Goal: Information Seeking & Learning: Learn about a topic

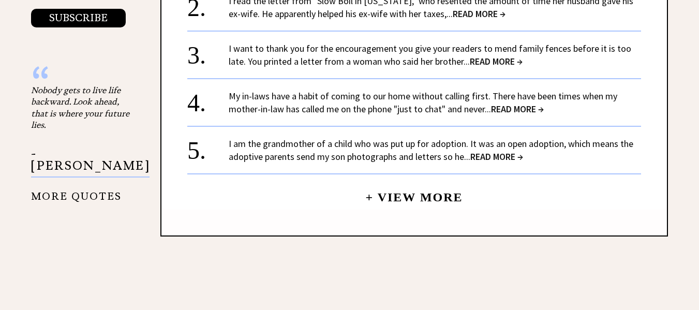
scroll to position [1234, 0]
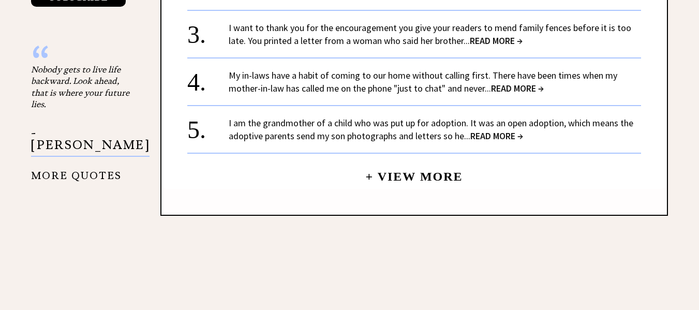
click at [440, 176] on link "+ View More" at bounding box center [413, 172] width 97 height 22
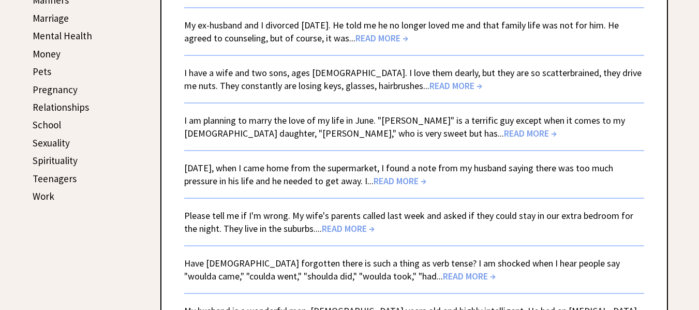
scroll to position [516, 0]
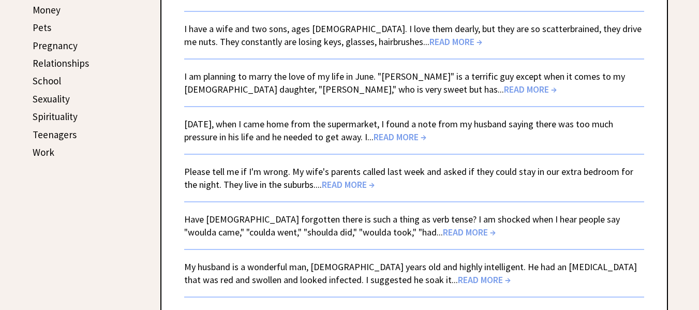
click at [345, 183] on span "READ MORE →" at bounding box center [348, 184] width 53 height 12
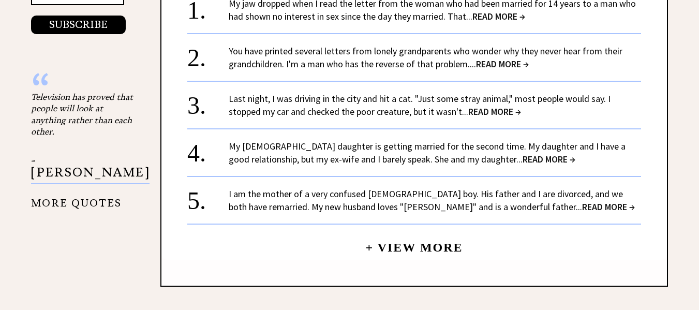
scroll to position [1186, 0]
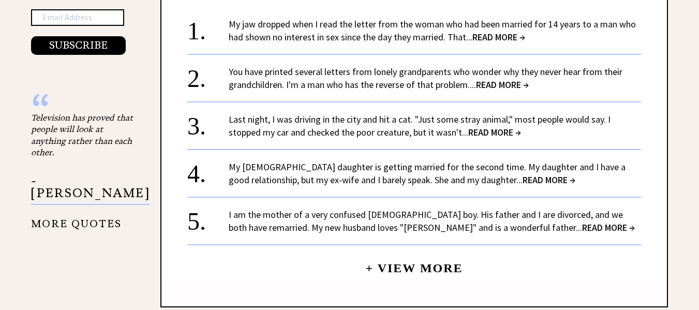
click at [422, 264] on link "+ View More" at bounding box center [413, 263] width 97 height 22
click at [433, 268] on link "+ View More" at bounding box center [413, 263] width 97 height 22
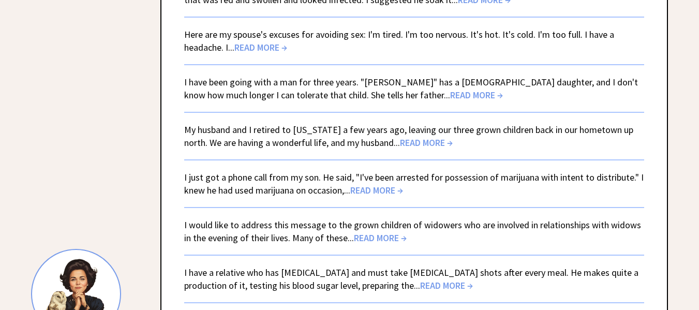
scroll to position [801, 0]
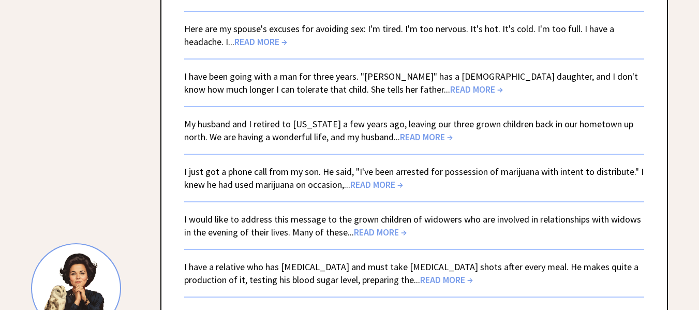
click at [400, 134] on span "READ MORE →" at bounding box center [426, 137] width 53 height 12
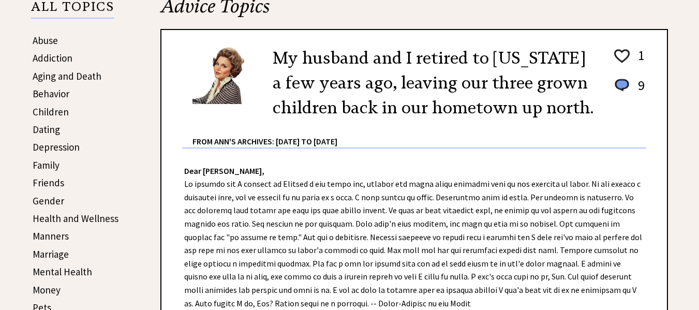
scroll to position [240, 0]
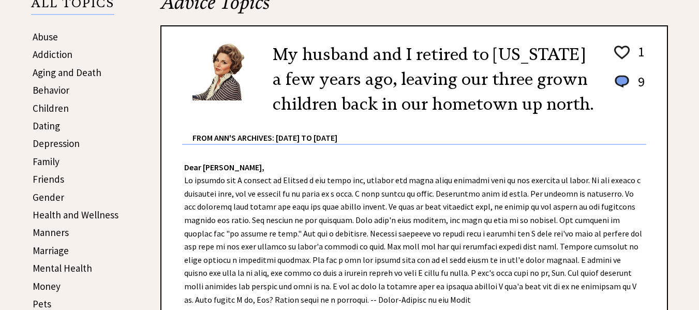
click at [42, 125] on link "Dating" at bounding box center [46, 125] width 27 height 12
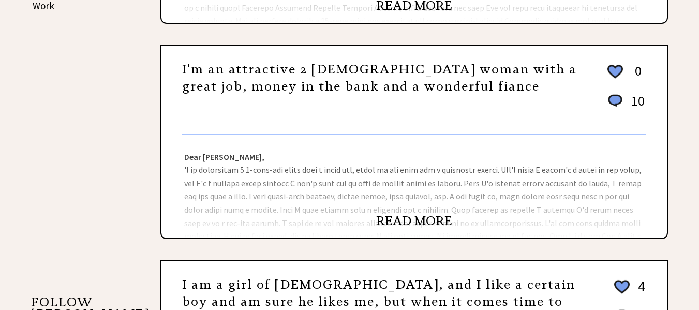
scroll to position [672, 0]
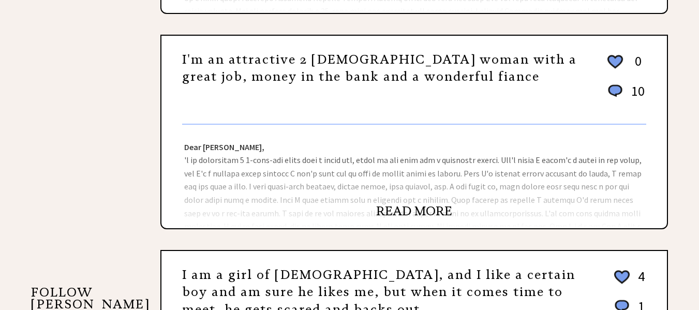
click at [437, 211] on link "READ MORE" at bounding box center [414, 211] width 76 height 16
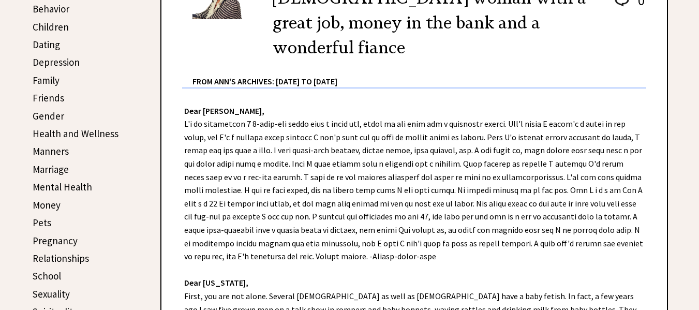
scroll to position [238, 0]
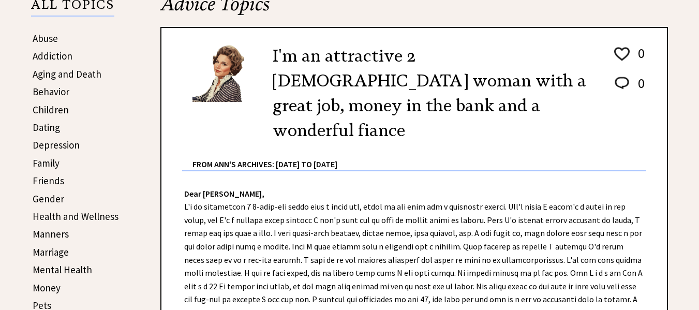
click at [48, 125] on link "Dating" at bounding box center [46, 127] width 27 height 12
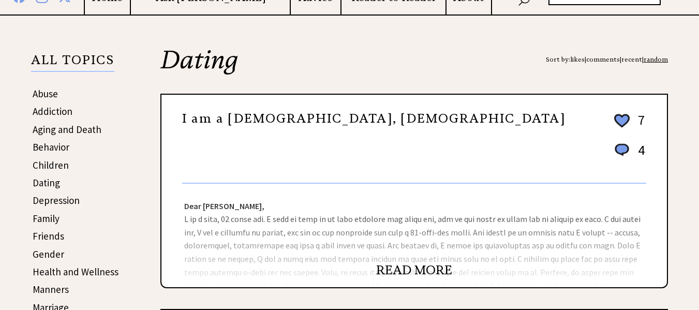
scroll to position [204, 0]
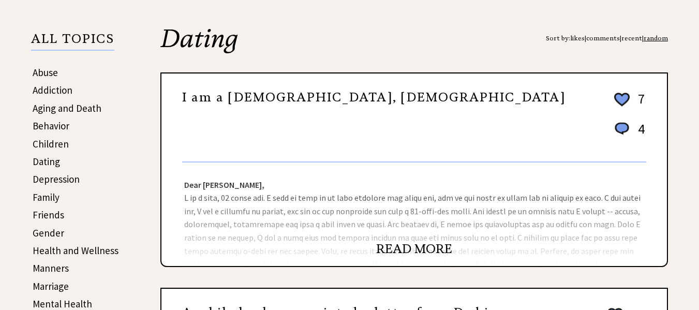
click at [411, 248] on link "READ MORE" at bounding box center [414, 249] width 76 height 16
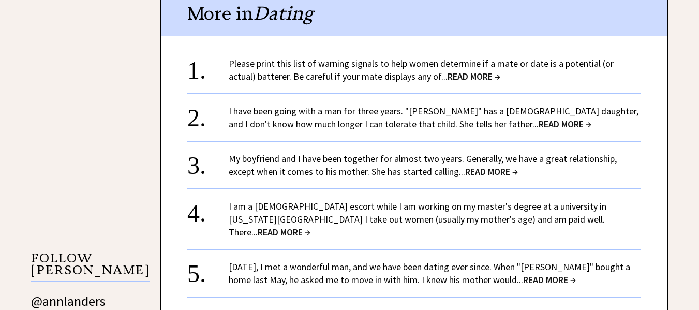
scroll to position [838, 0]
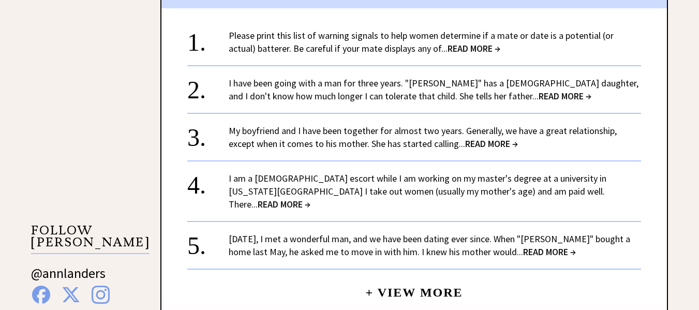
click at [534, 246] on span "READ MORE →" at bounding box center [549, 252] width 53 height 12
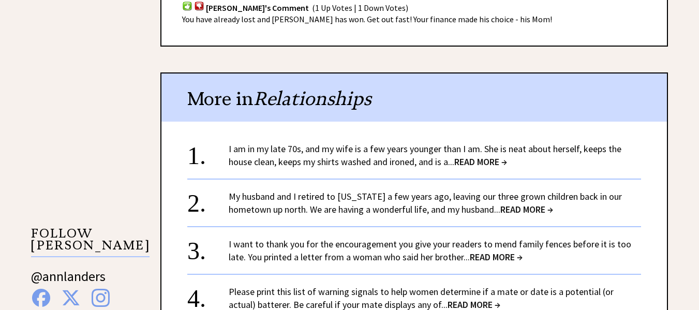
scroll to position [848, 0]
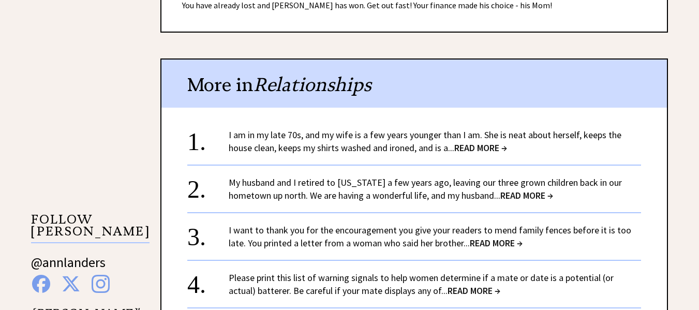
click at [478, 145] on span "READ MORE →" at bounding box center [480, 148] width 53 height 12
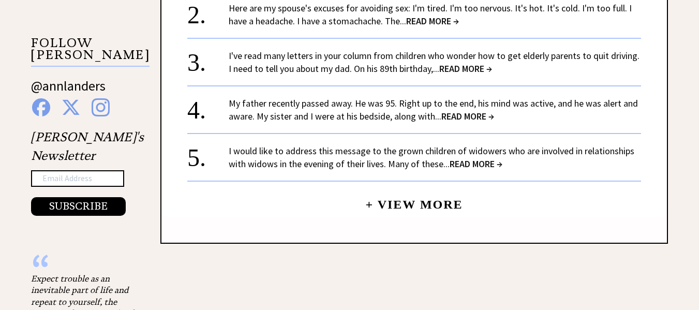
scroll to position [1056, 0]
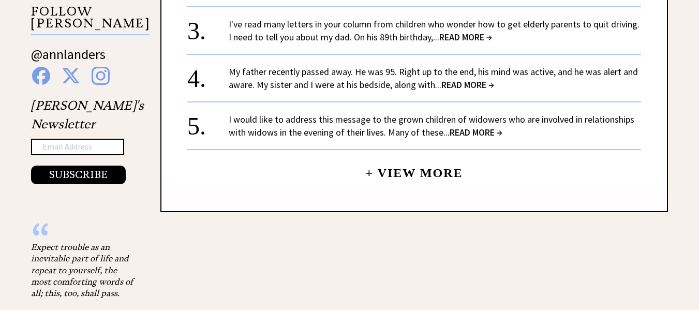
click at [430, 171] on link "+ View More" at bounding box center [413, 168] width 97 height 22
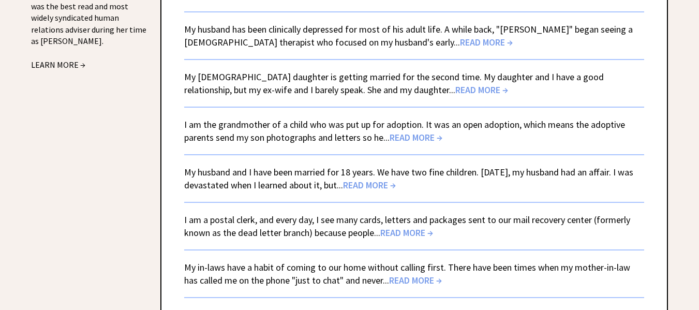
scroll to position [1251, 0]
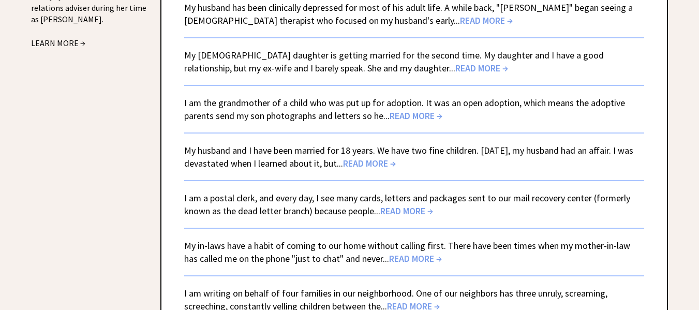
click at [416, 211] on span "READ MORE →" at bounding box center [406, 211] width 53 height 12
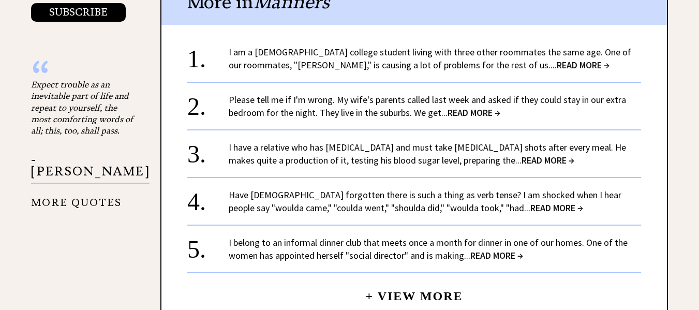
scroll to position [1253, 0]
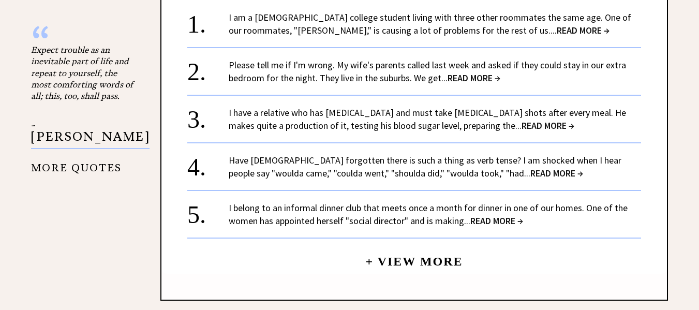
click at [499, 215] on span "READ MORE →" at bounding box center [496, 221] width 53 height 12
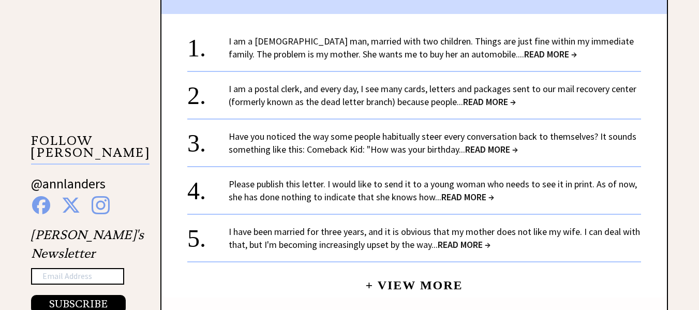
scroll to position [923, 0]
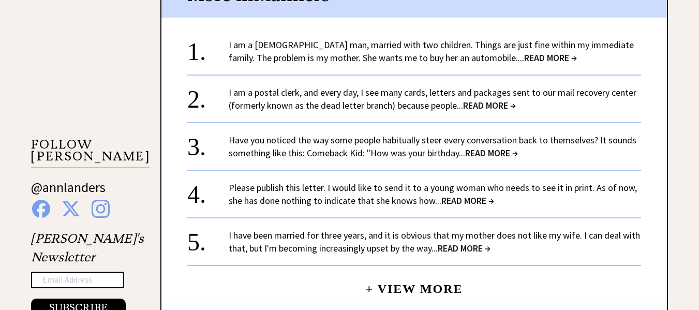
click at [467, 242] on span "READ MORE →" at bounding box center [464, 248] width 53 height 12
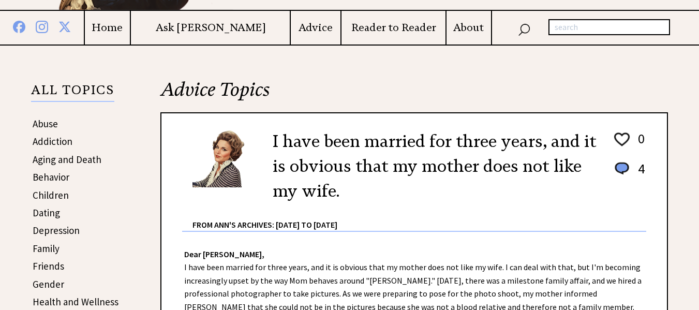
scroll to position [201, 0]
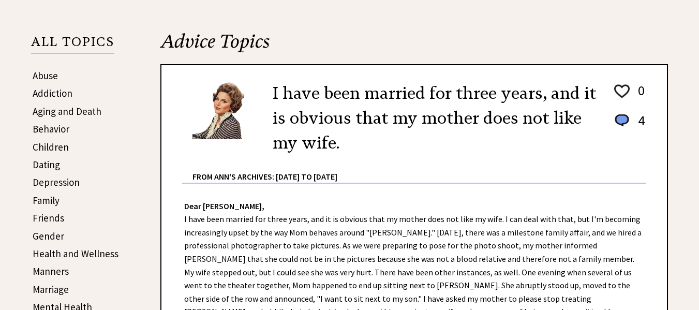
click at [51, 127] on link "Behavior" at bounding box center [51, 129] width 37 height 12
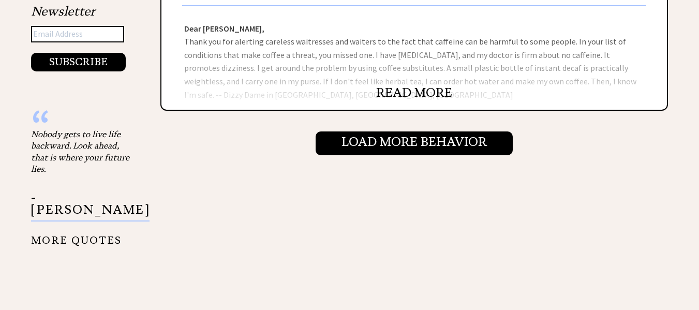
scroll to position [1181, 0]
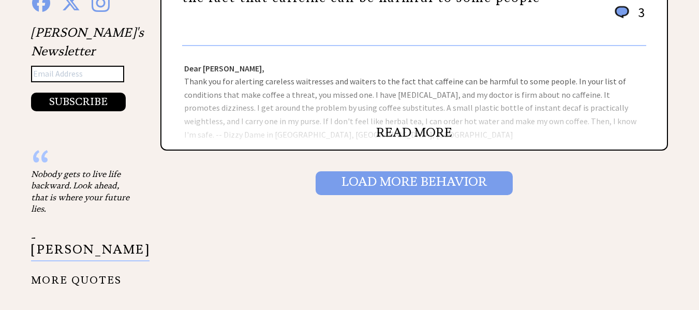
click at [472, 183] on input "Load More Behavior" at bounding box center [414, 183] width 197 height 24
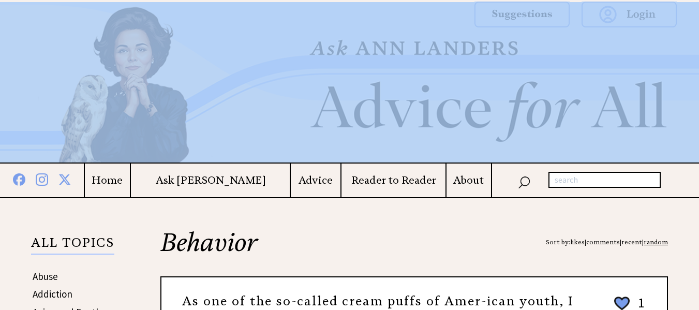
drag, startPoint x: 698, startPoint y: 28, endPoint x: 697, endPoint y: 52, distance: 23.8
click at [697, 52] on div "X Home Ask Ann Advice Reader to Reader About Archives Quotes from Ann Contact P…" at bounding box center [349, 99] width 699 height 198
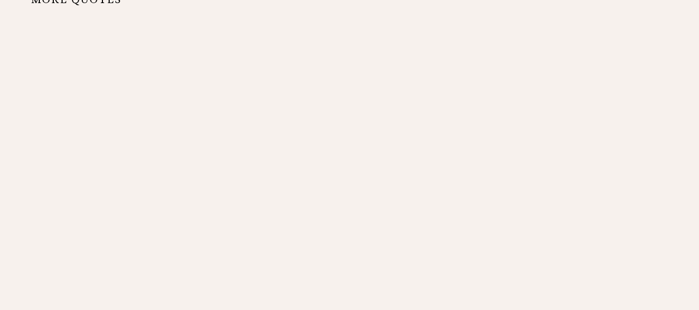
scroll to position [1227, 0]
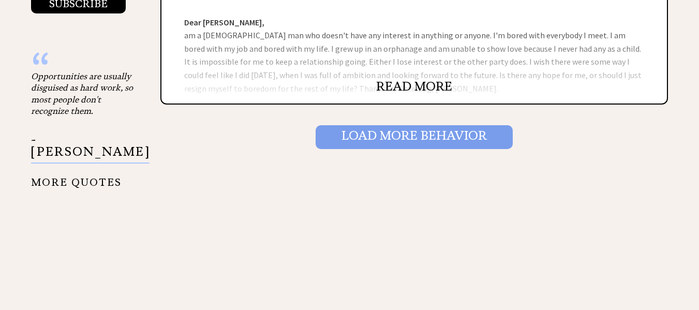
click at [437, 140] on input "Load More Behavior" at bounding box center [414, 137] width 197 height 24
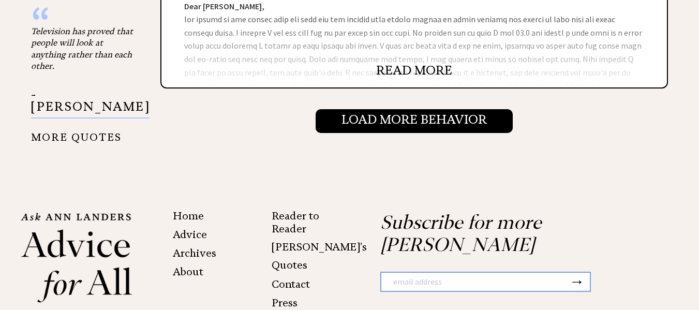
scroll to position [1298, 0]
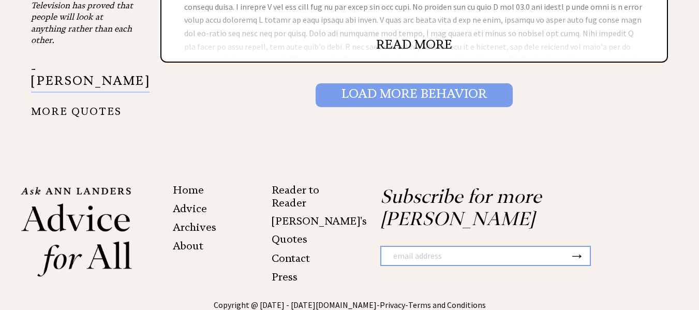
click at [477, 89] on input "Load More Behavior" at bounding box center [414, 95] width 197 height 24
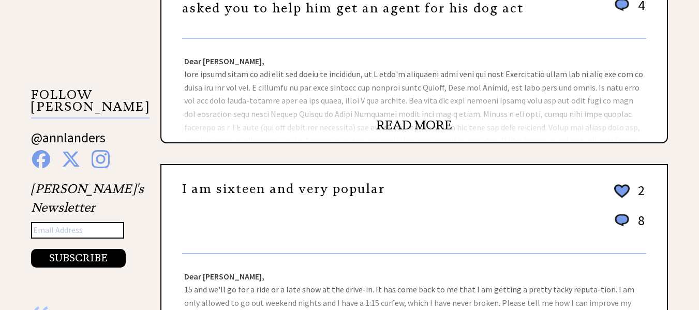
scroll to position [1041, 0]
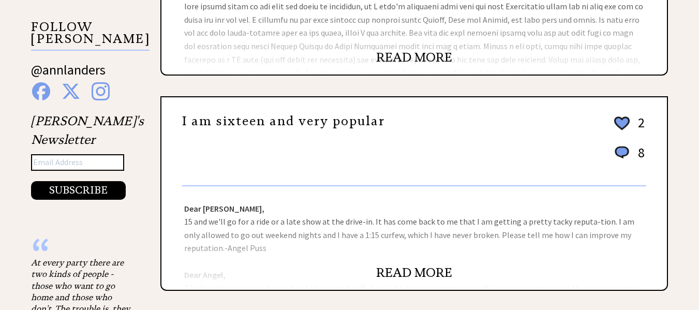
click at [343, 123] on link "I am sixteen and very popular" at bounding box center [283, 121] width 203 height 16
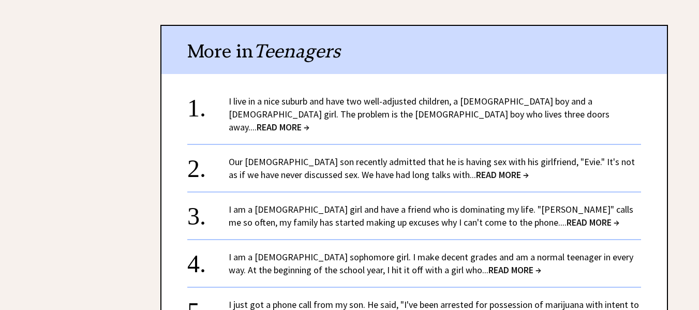
scroll to position [762, 0]
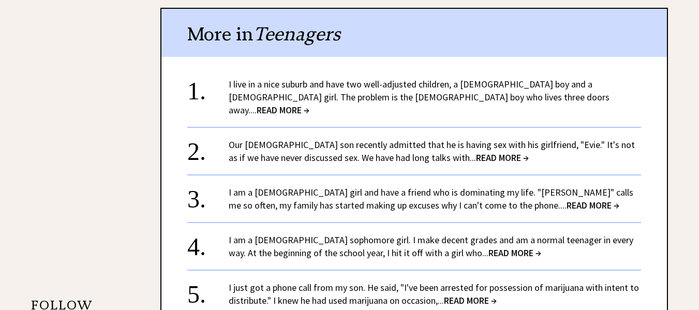
click at [566, 199] on span "READ MORE →" at bounding box center [592, 205] width 53 height 12
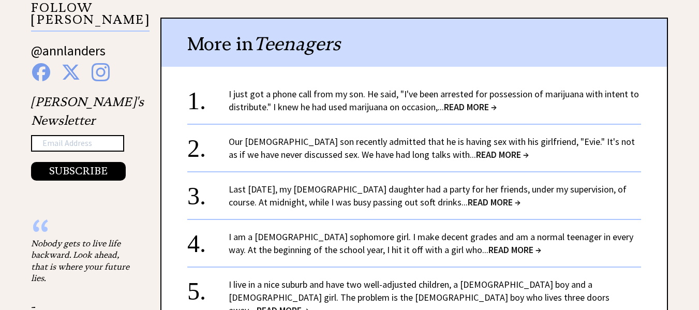
scroll to position [1081, 0]
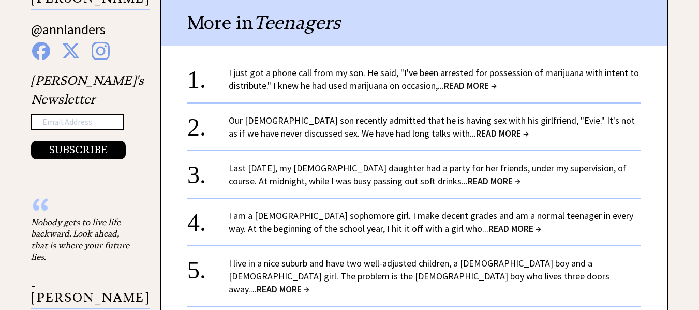
click at [488, 222] on span "READ MORE →" at bounding box center [514, 228] width 53 height 12
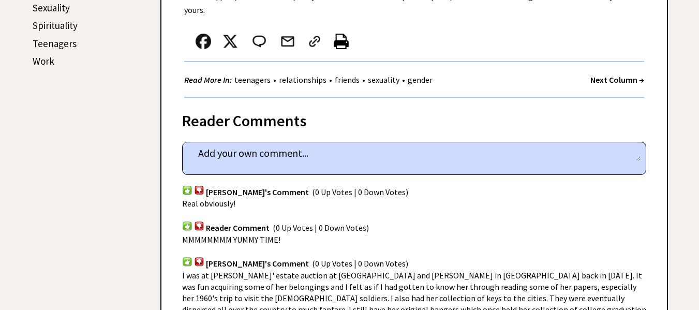
scroll to position [610, 0]
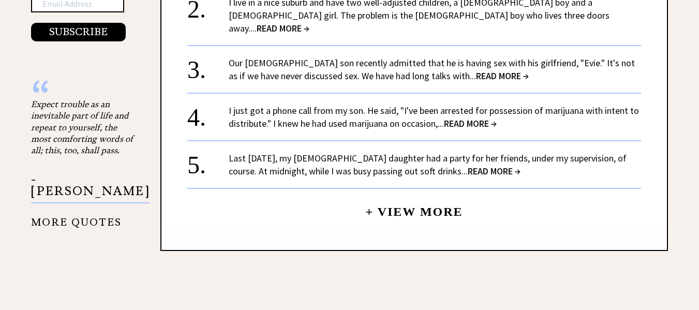
scroll to position [1254, 0]
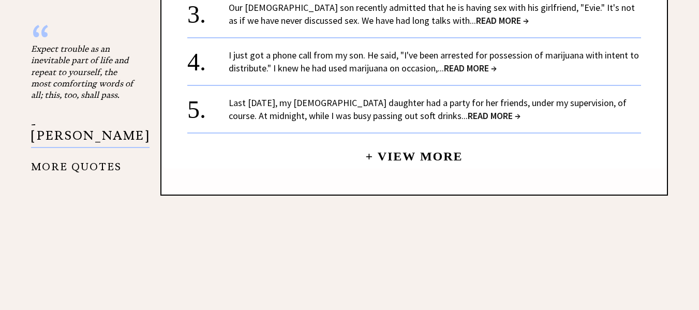
click at [412, 141] on link "+ View More" at bounding box center [413, 152] width 97 height 22
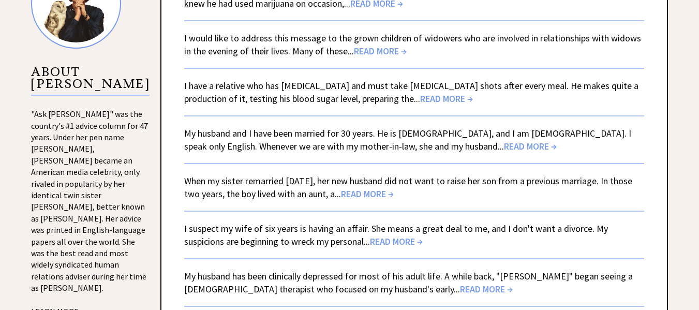
scroll to position [1053, 0]
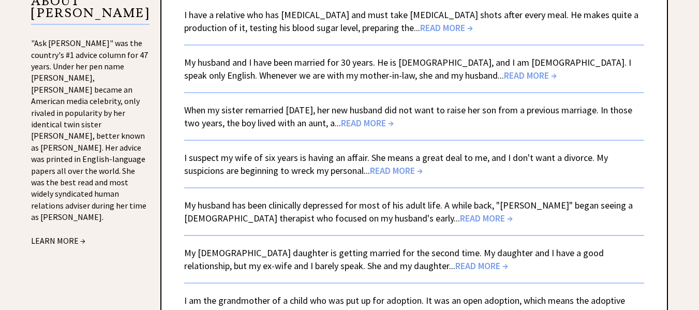
click at [460, 221] on span "READ MORE →" at bounding box center [486, 218] width 53 height 12
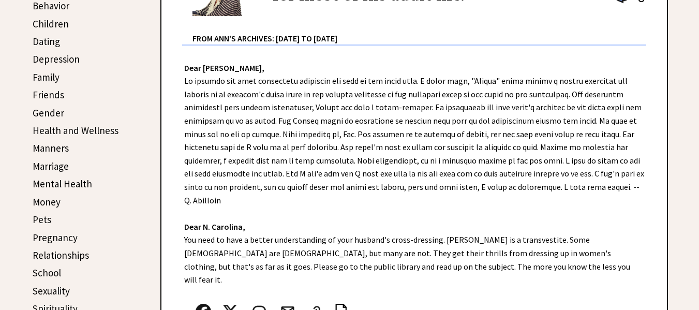
scroll to position [331, 0]
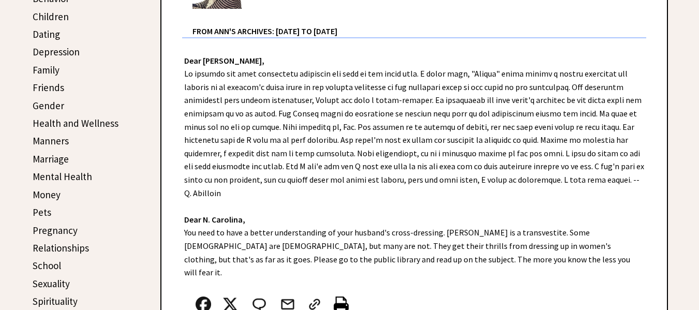
click at [51, 196] on link "Money" at bounding box center [47, 194] width 28 height 12
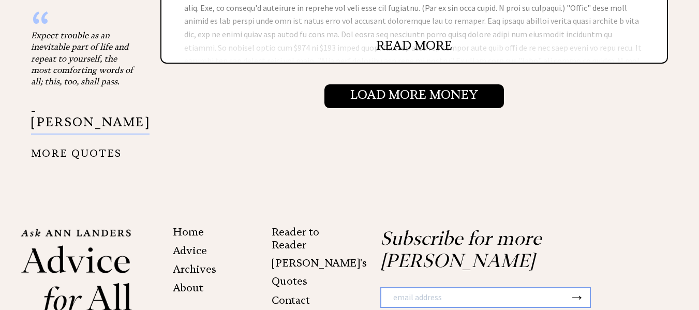
scroll to position [1233, 0]
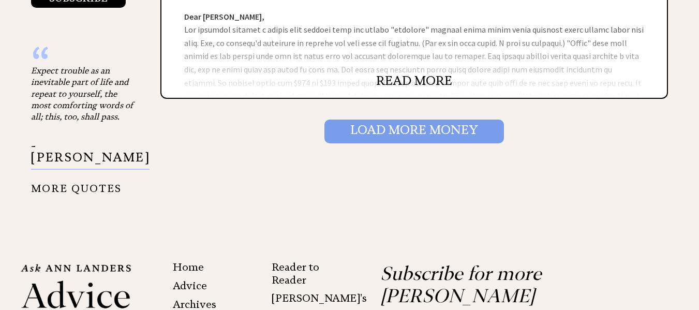
click at [464, 131] on input "Load More Money" at bounding box center [414, 131] width 180 height 24
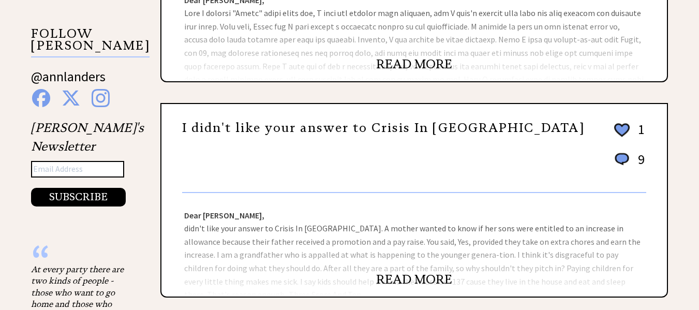
scroll to position [1122, 0]
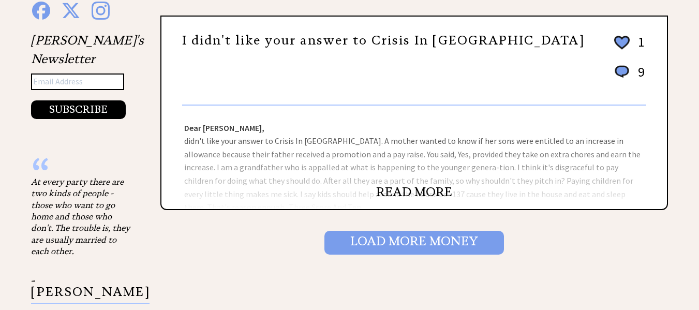
click at [434, 240] on input "Load More Money" at bounding box center [414, 243] width 180 height 24
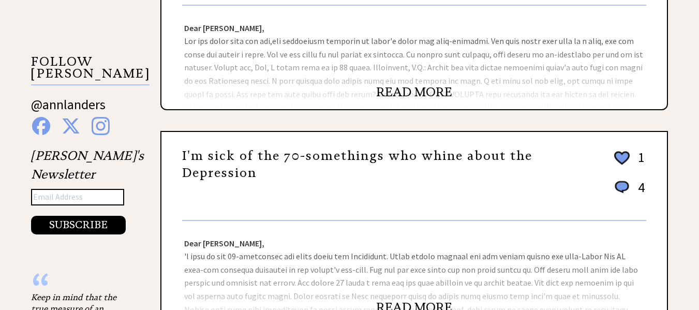
scroll to position [1038, 0]
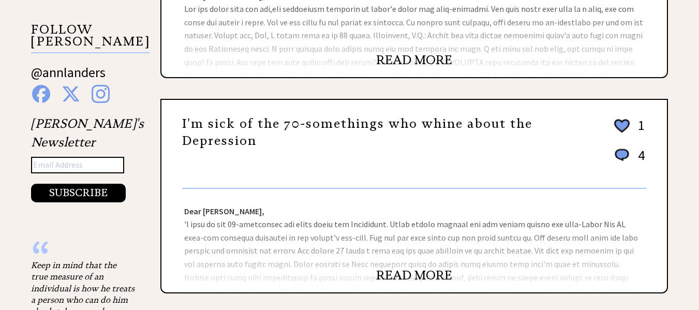
click at [429, 277] on link "READ MORE" at bounding box center [414, 275] width 76 height 16
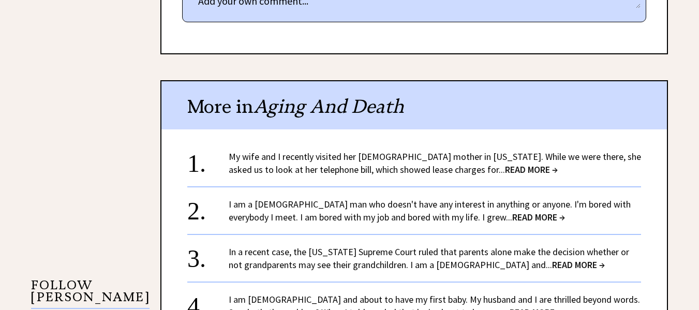
scroll to position [791, 0]
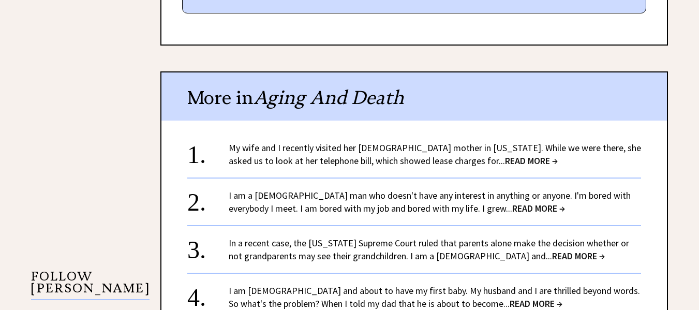
click at [512, 206] on span "READ MORE →" at bounding box center [538, 208] width 53 height 12
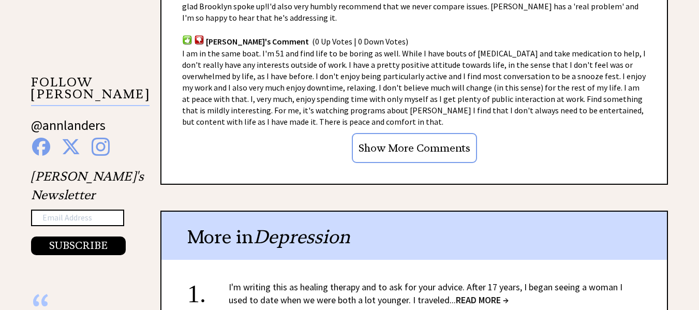
scroll to position [948, 0]
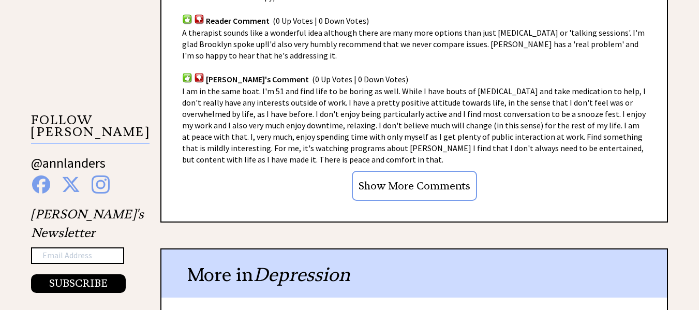
click at [433, 171] on input "Show More Comments" at bounding box center [414, 186] width 125 height 30
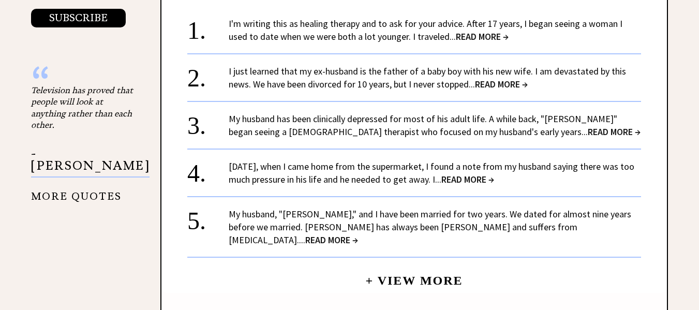
scroll to position [1220, 0]
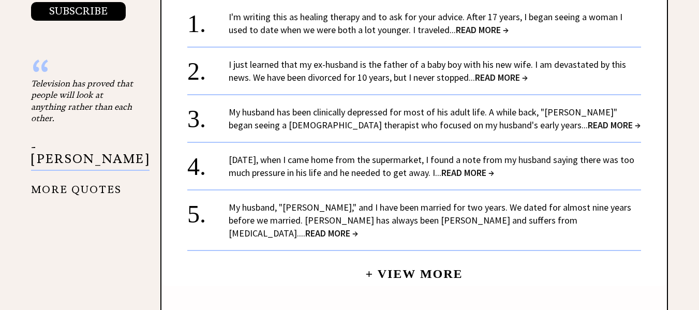
click at [358, 227] on span "READ MORE →" at bounding box center [331, 233] width 53 height 12
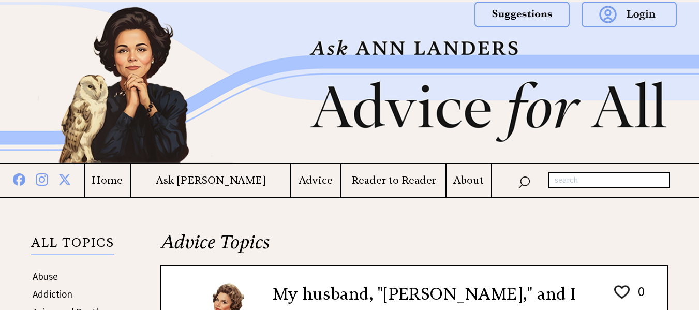
drag, startPoint x: 698, startPoint y: 15, endPoint x: 700, endPoint y: 38, distance: 23.4
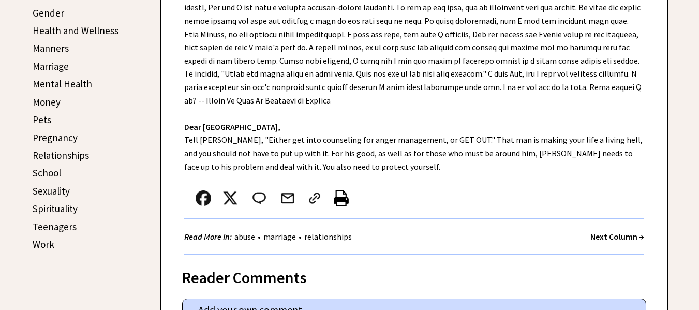
scroll to position [427, 0]
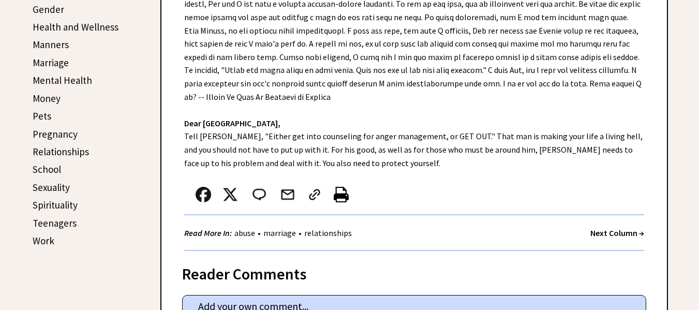
click at [43, 115] on link "Pets" at bounding box center [42, 116] width 19 height 12
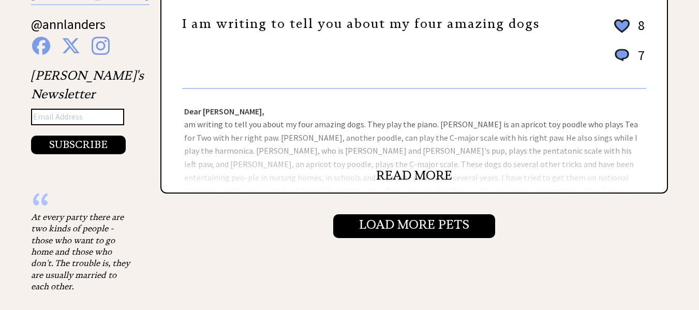
scroll to position [1141, 0]
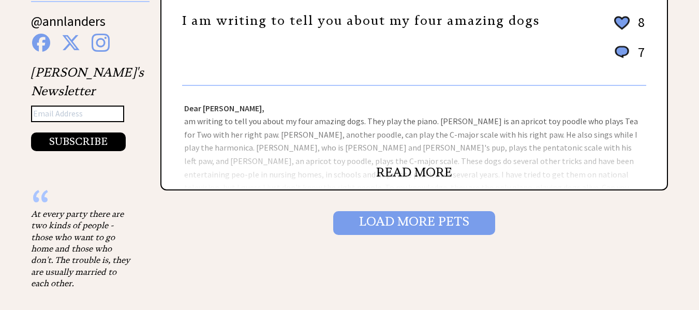
click at [420, 220] on input "Load More Pets" at bounding box center [414, 223] width 162 height 24
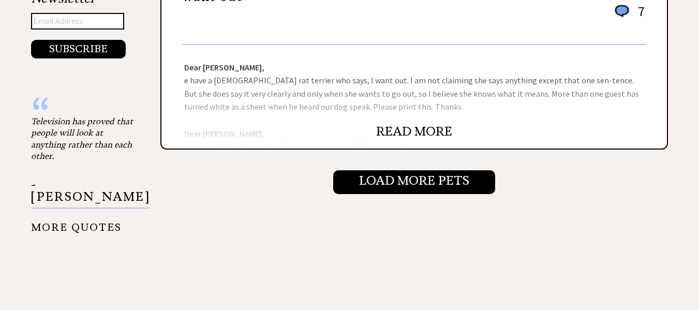
scroll to position [1192, 0]
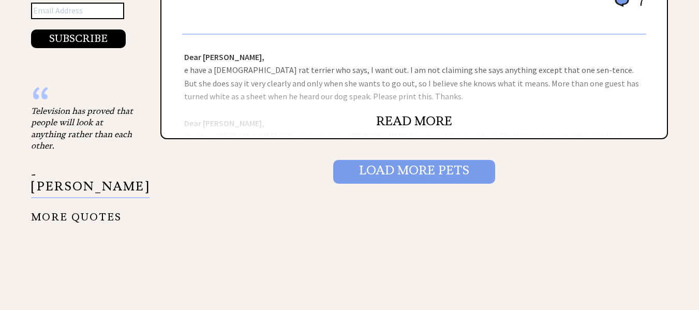
click at [426, 170] on input "Load More Pets" at bounding box center [414, 172] width 162 height 24
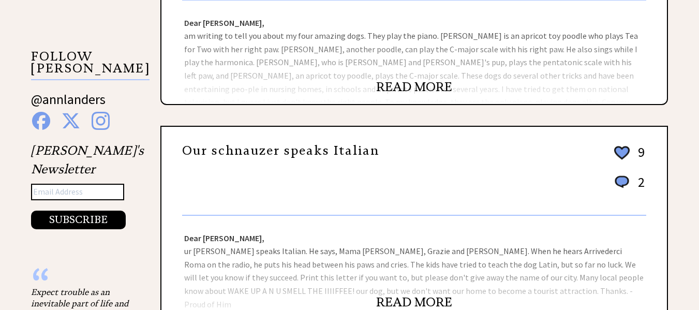
scroll to position [1056, 0]
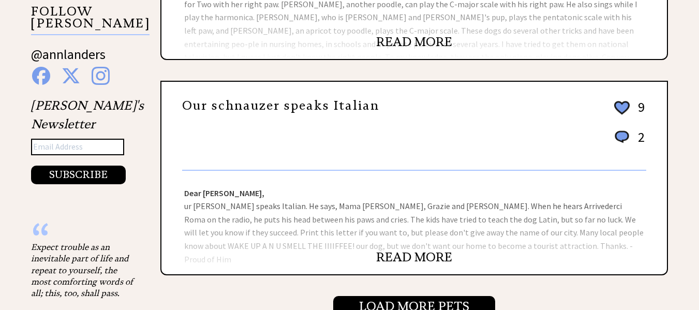
click at [434, 257] on link "READ MORE" at bounding box center [414, 257] width 76 height 16
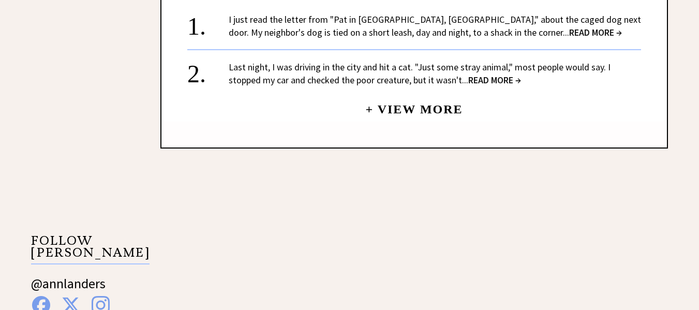
scroll to position [806, 0]
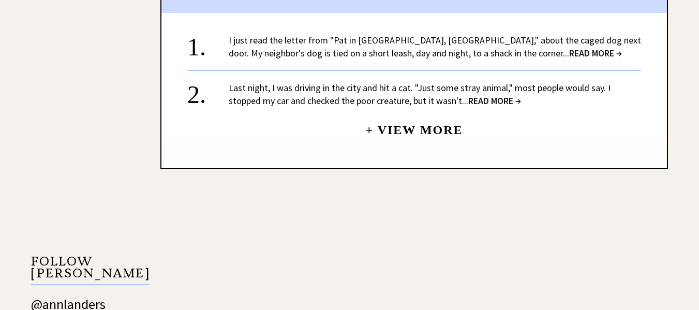
click at [438, 115] on link "+ View More" at bounding box center [413, 125] width 97 height 22
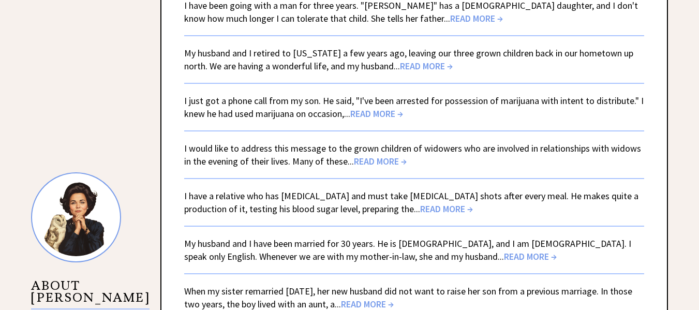
scroll to position [884, 0]
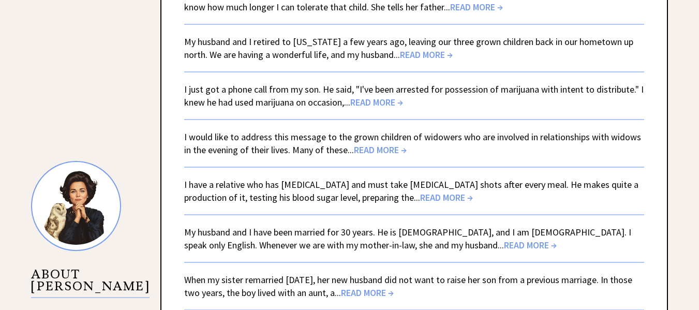
click at [504, 243] on span "READ MORE →" at bounding box center [530, 245] width 53 height 12
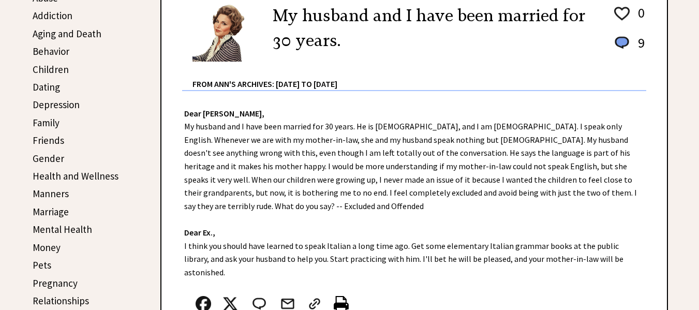
scroll to position [275, 0]
